Goal: Information Seeking & Learning: Learn about a topic

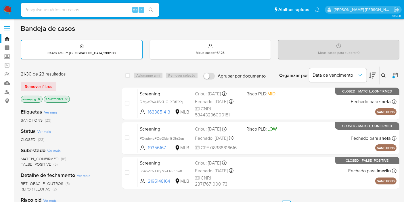
click at [112, 10] on input at bounding box center [90, 9] width 138 height 7
paste input "A7YsmWPLRk6CNP2hGjaehyzb"
type input "A7YsmWPLRk6CNP2hGjaehyzb"
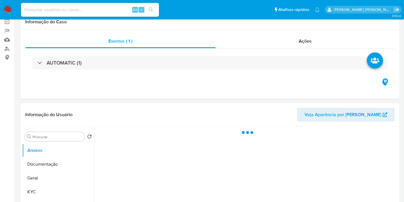
scroll to position [96, 0]
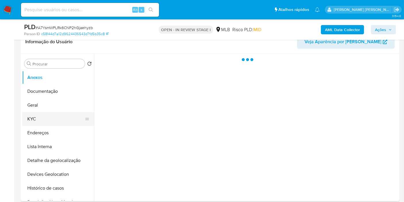
click at [47, 116] on button "KYC" at bounding box center [55, 119] width 67 height 14
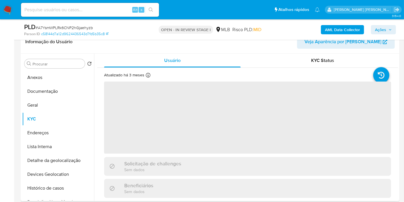
select select "10"
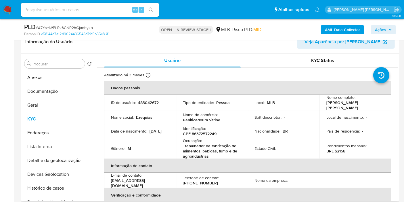
click at [208, 131] on p "CPF 86372572249" at bounding box center [200, 133] width 34 height 5
copy p "86372572249"
click at [51, 189] on button "Histórico de casos" at bounding box center [55, 188] width 67 height 14
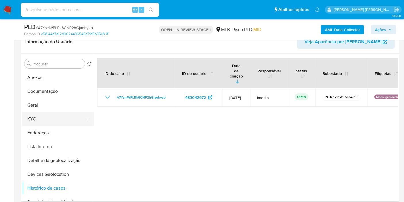
click at [56, 123] on button "KYC" at bounding box center [55, 119] width 67 height 14
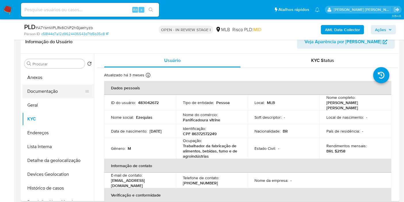
click at [66, 91] on button "Documentação" at bounding box center [55, 91] width 67 height 14
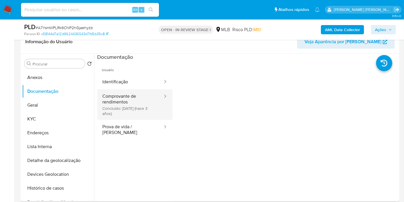
click at [137, 113] on button "Comprovante de rendimentos Concluído: [DATE] (hace 3 años)" at bounding box center [130, 104] width 66 height 30
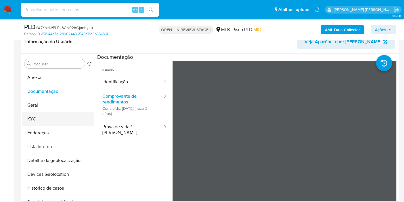
click at [52, 116] on button "KYC" at bounding box center [55, 119] width 67 height 14
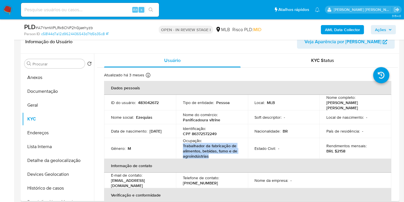
drag, startPoint x: 182, startPoint y: 144, endPoint x: 220, endPoint y: 153, distance: 38.2
click at [220, 153] on p "Trabalhador da fabricação de alimentos, bebidas, fumo e de agroindústrias" at bounding box center [211, 151] width 56 height 16
copy p "Trabalhador da fabricação de alimentos, bebidas, fumo e de agroindústrias"
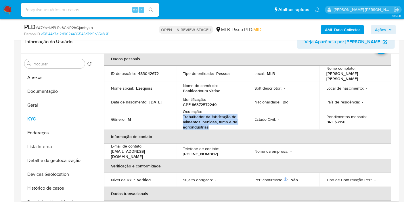
scroll to position [0, 0]
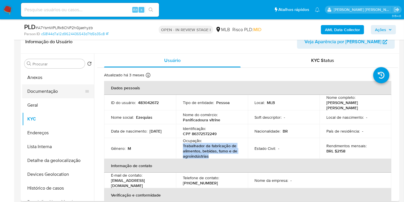
click at [60, 93] on button "Documentação" at bounding box center [55, 91] width 67 height 14
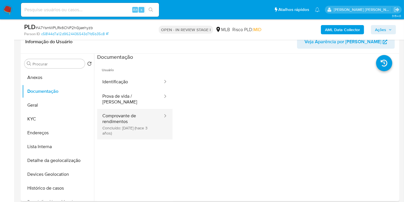
click at [137, 117] on button "Comprovante de rendimentos Concluído: [DATE] (hace 3 años)" at bounding box center [130, 124] width 66 height 30
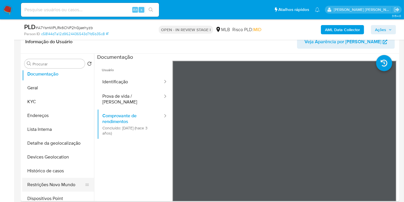
scroll to position [32, 0]
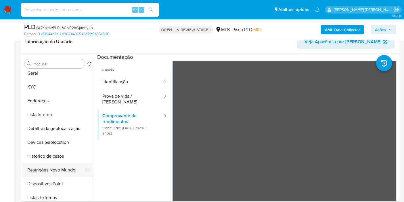
click at [53, 166] on button "Restrições Novo Mundo" at bounding box center [55, 170] width 67 height 14
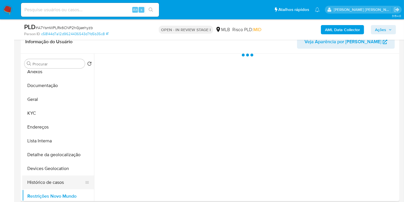
scroll to position [0, 0]
